Goal: Navigation & Orientation: Find specific page/section

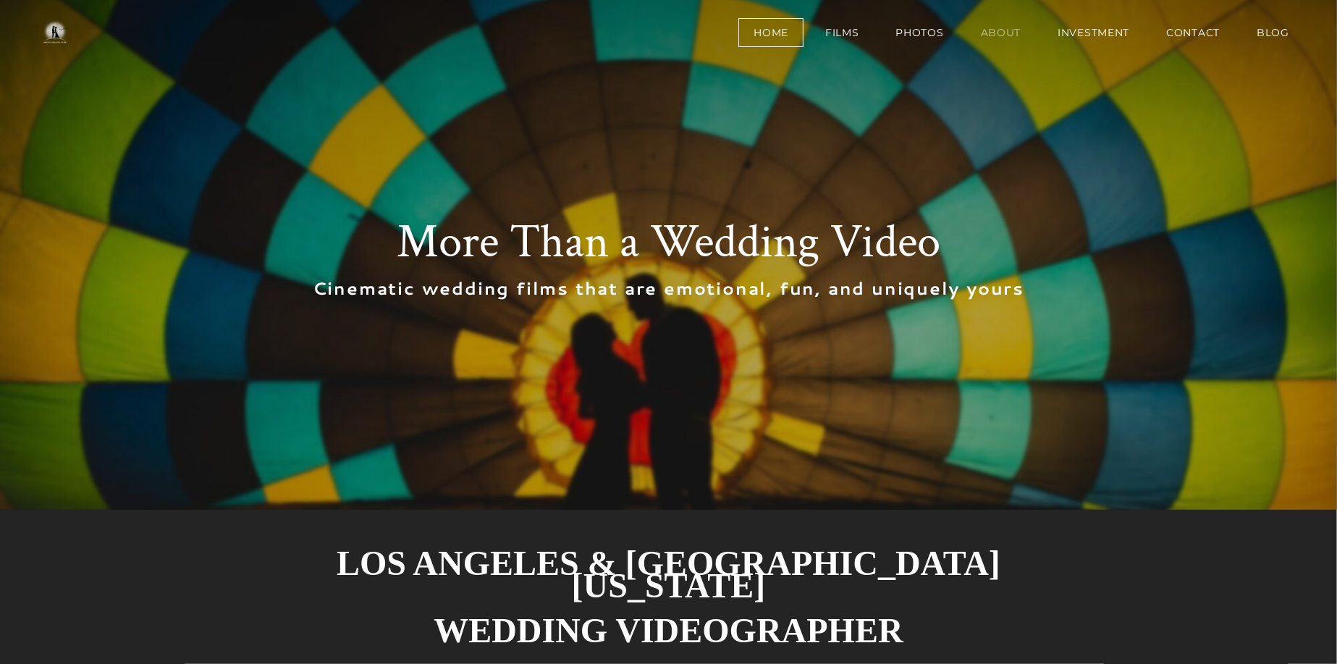
click at [1009, 30] on link "About" at bounding box center [1001, 32] width 71 height 29
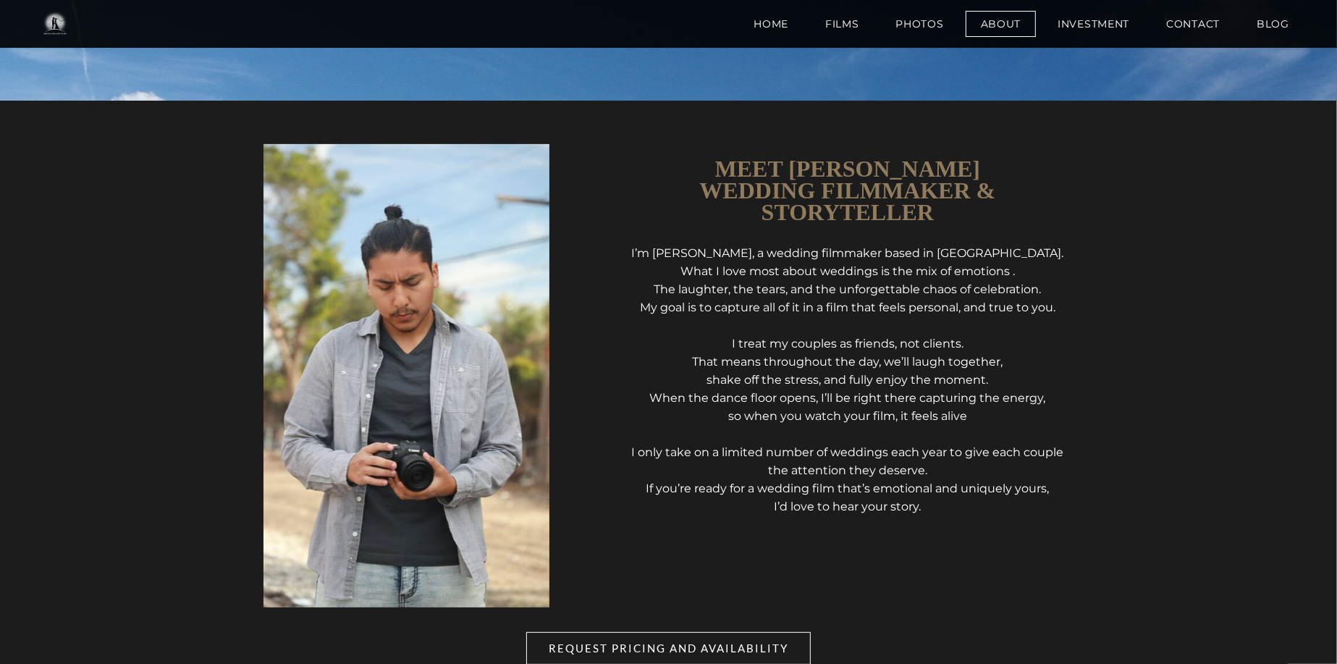
scroll to position [362, 0]
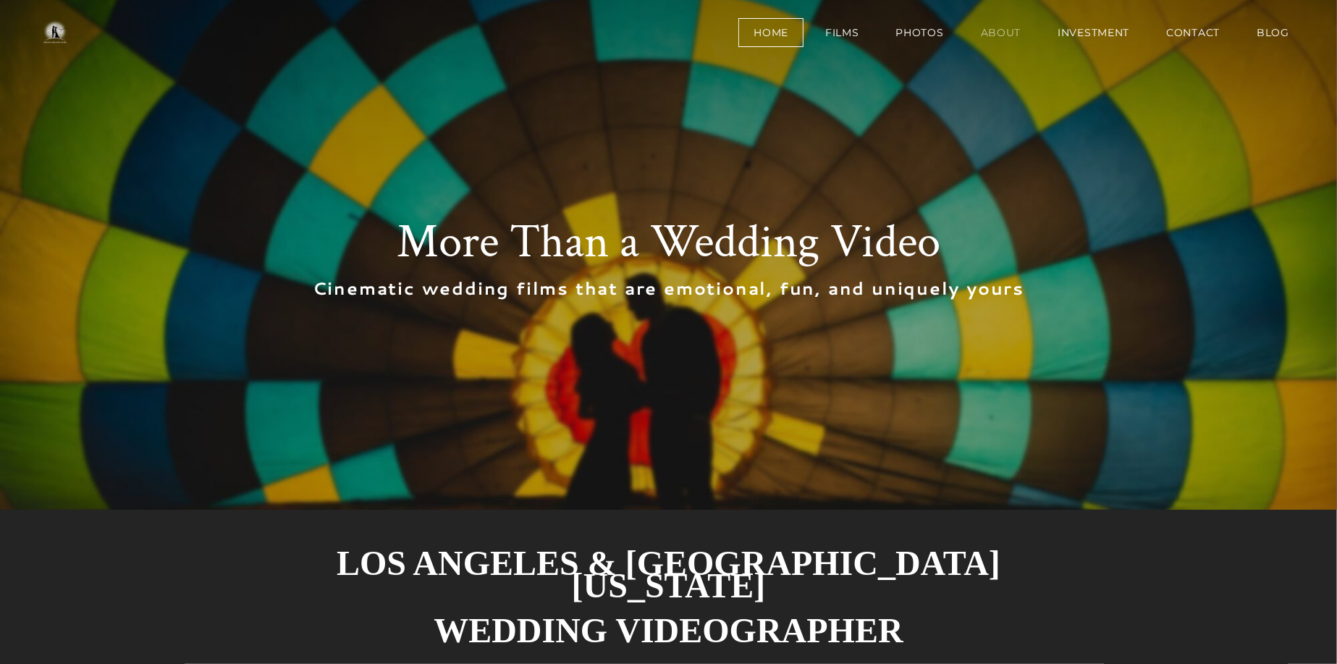
click at [1009, 30] on link "About" at bounding box center [1001, 32] width 71 height 29
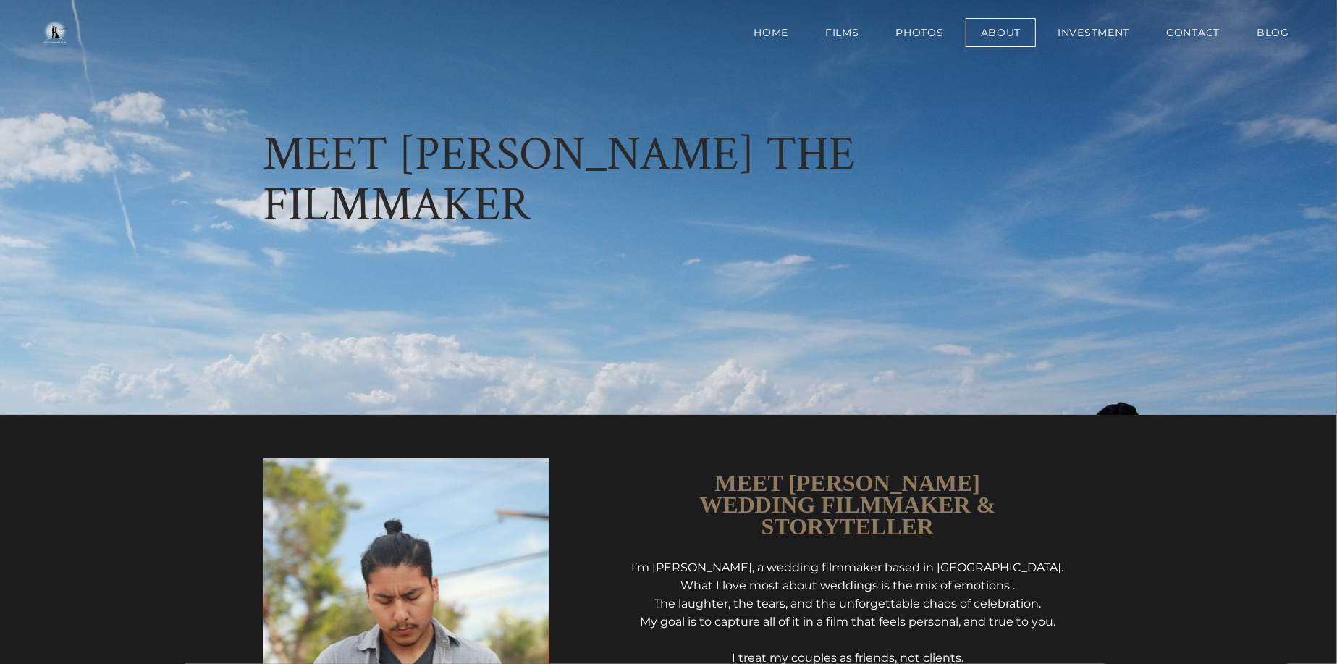
scroll to position [145, 0]
